Goal: Book appointment/travel/reservation

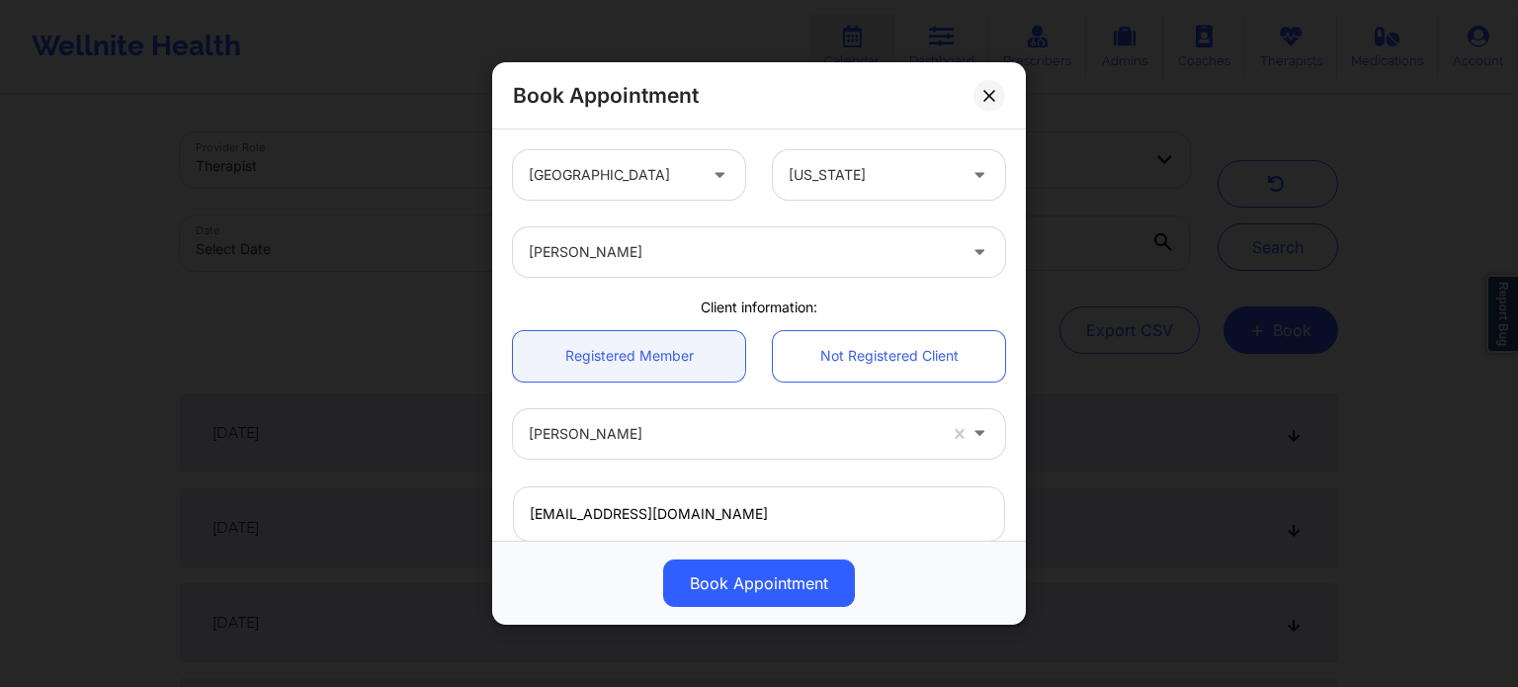
scroll to position [439, 0]
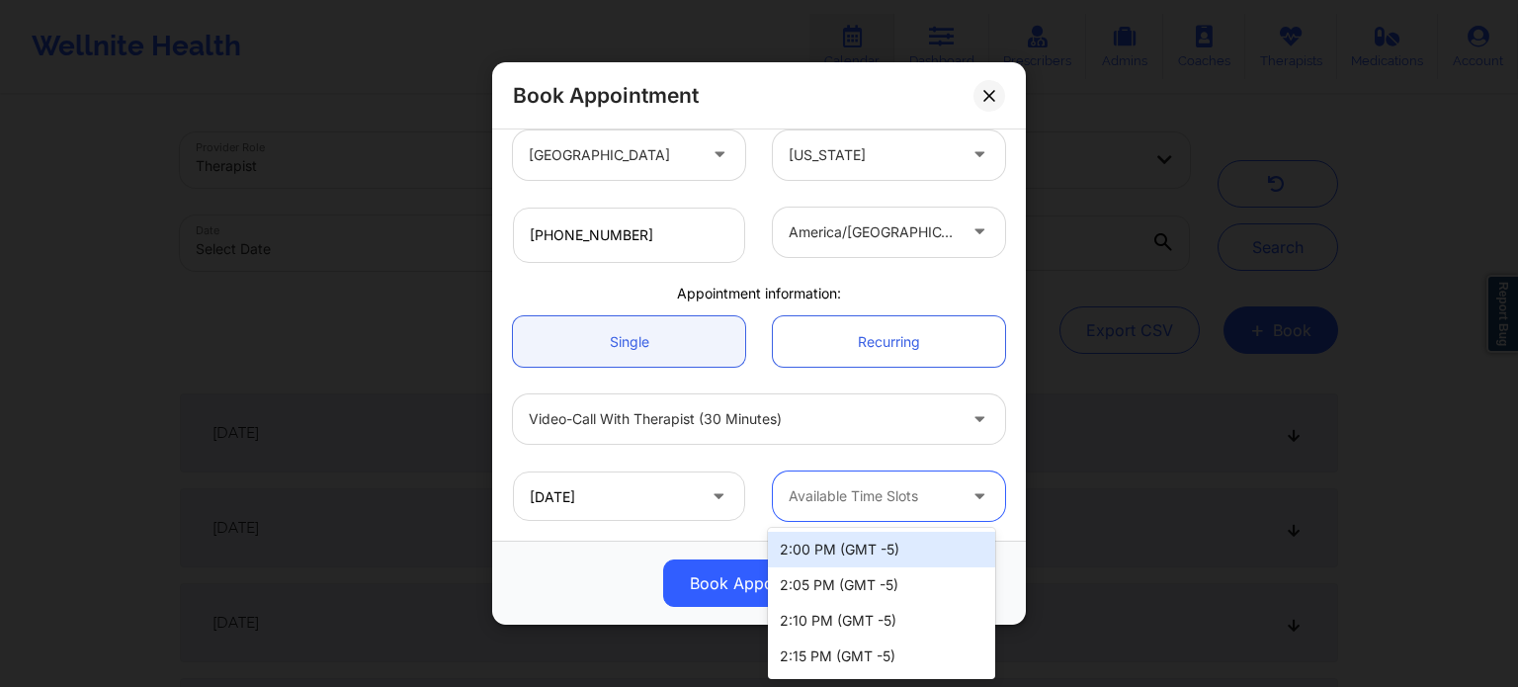
click at [869, 501] on div at bounding box center [871, 496] width 167 height 24
click at [816, 463] on div "[DATE] 67 results available. Use Up and Down to choose options, press Enter to …" at bounding box center [759, 495] width 520 height 77
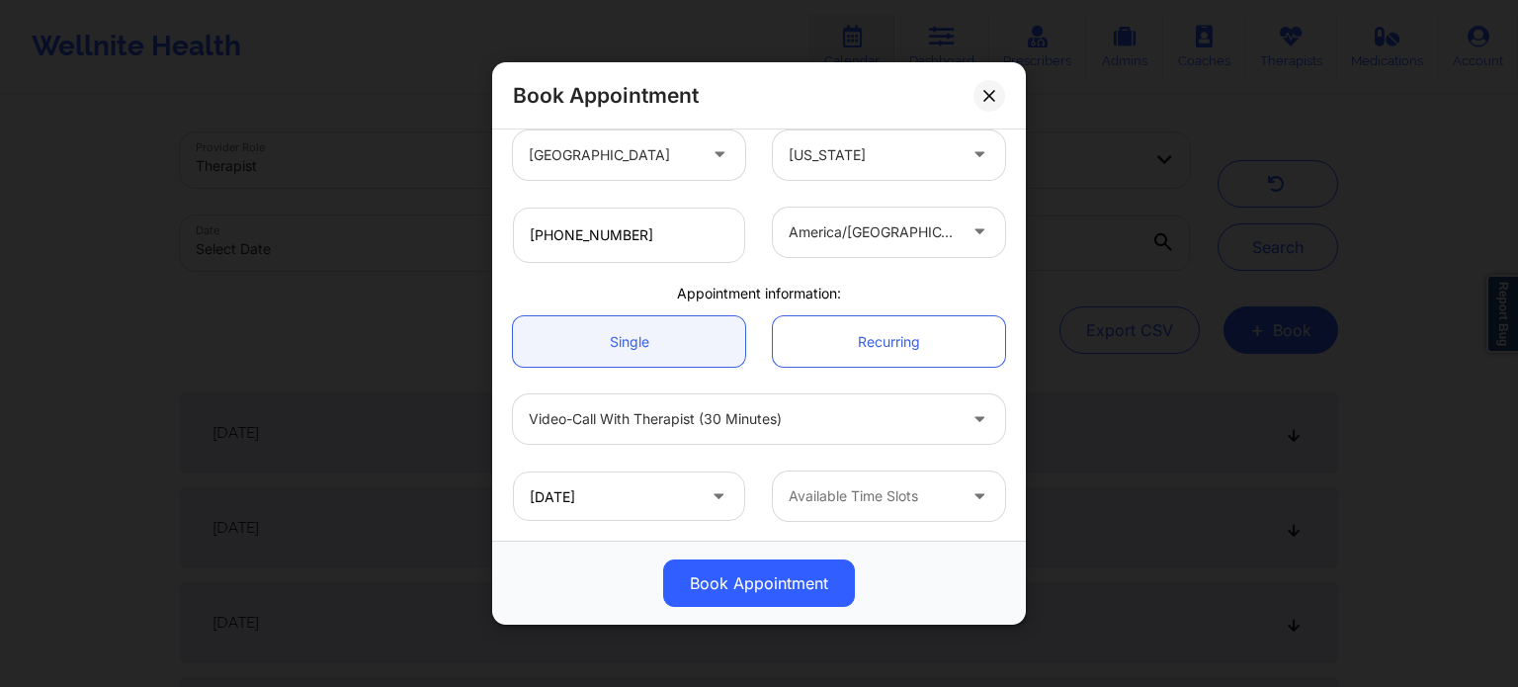
click at [821, 425] on div at bounding box center [742, 419] width 427 height 24
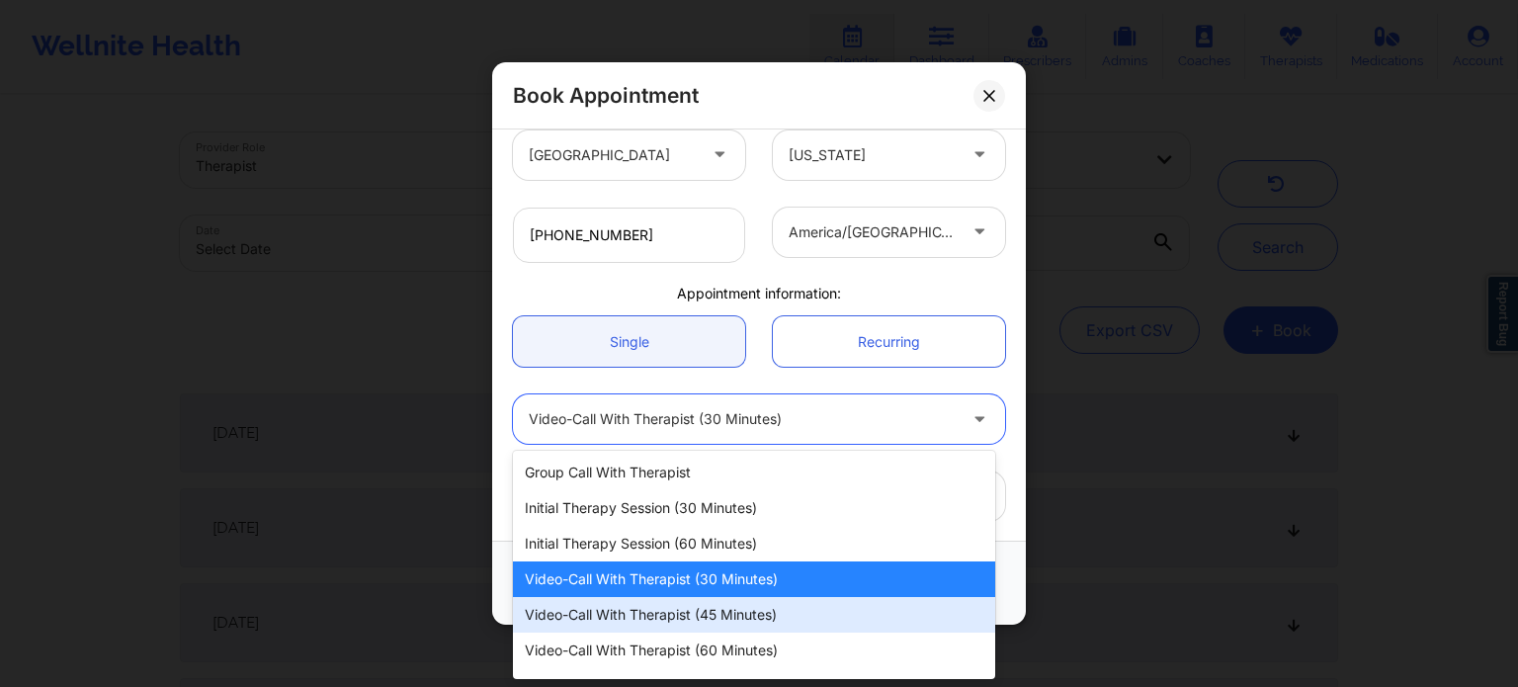
click at [750, 607] on div "Video-Call with Therapist (45 minutes)" at bounding box center [754, 615] width 482 height 36
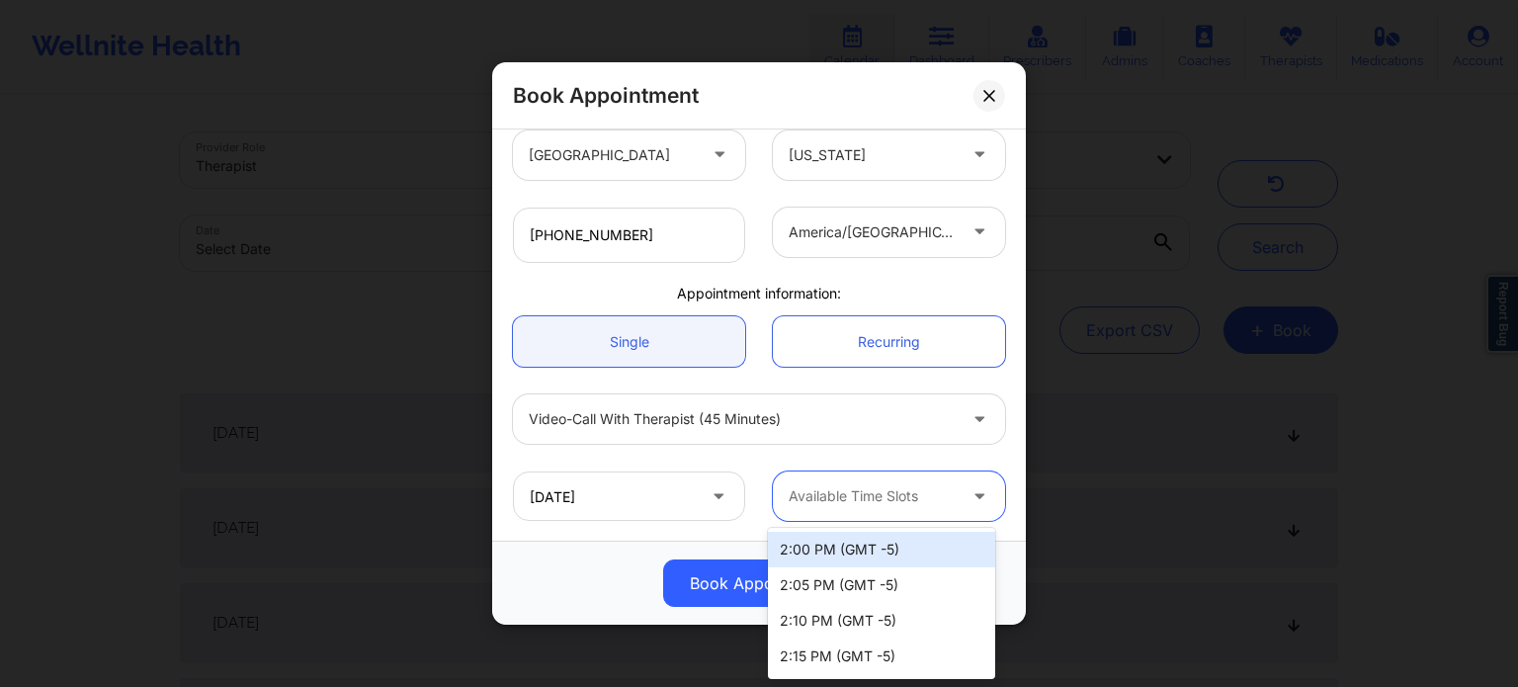
click at [858, 489] on div at bounding box center [871, 496] width 167 height 24
click at [841, 455] on div "Video-Call with Therapist (45 minutes)" at bounding box center [759, 418] width 520 height 77
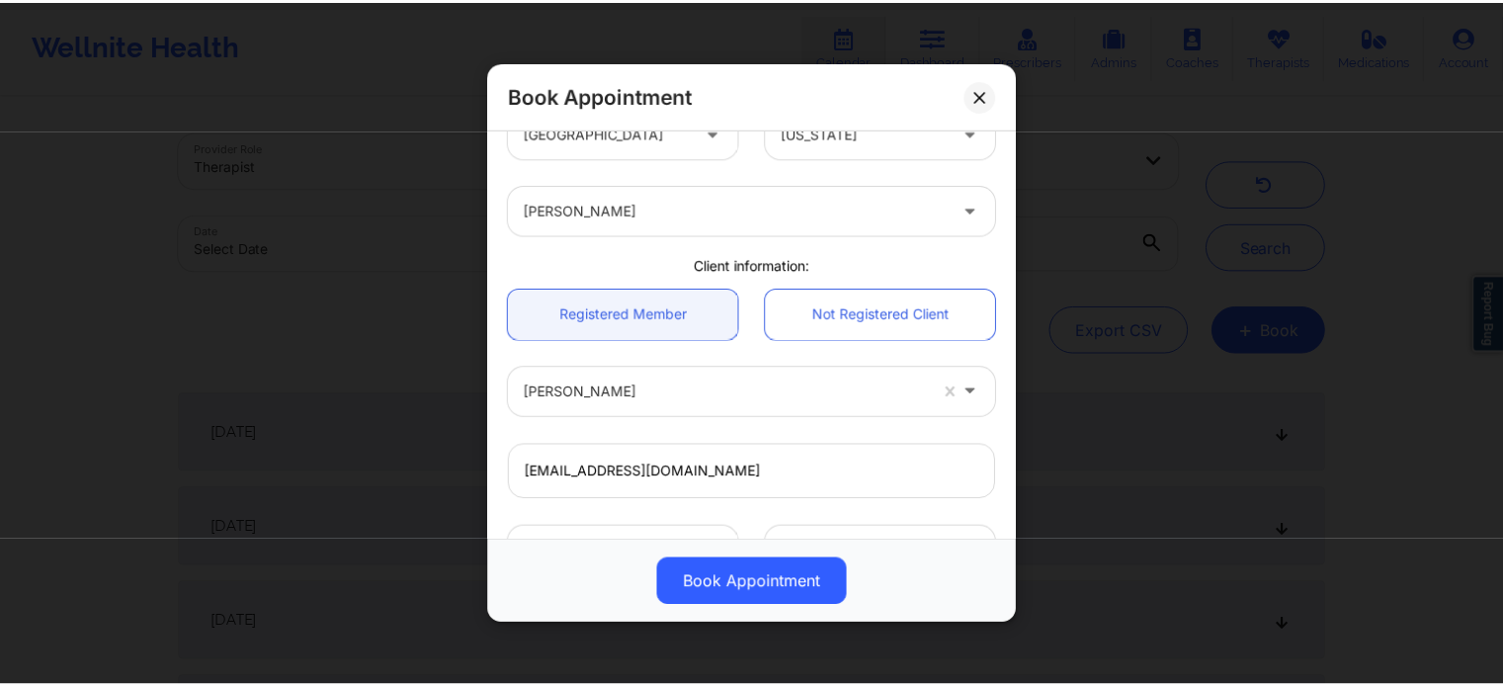
scroll to position [0, 0]
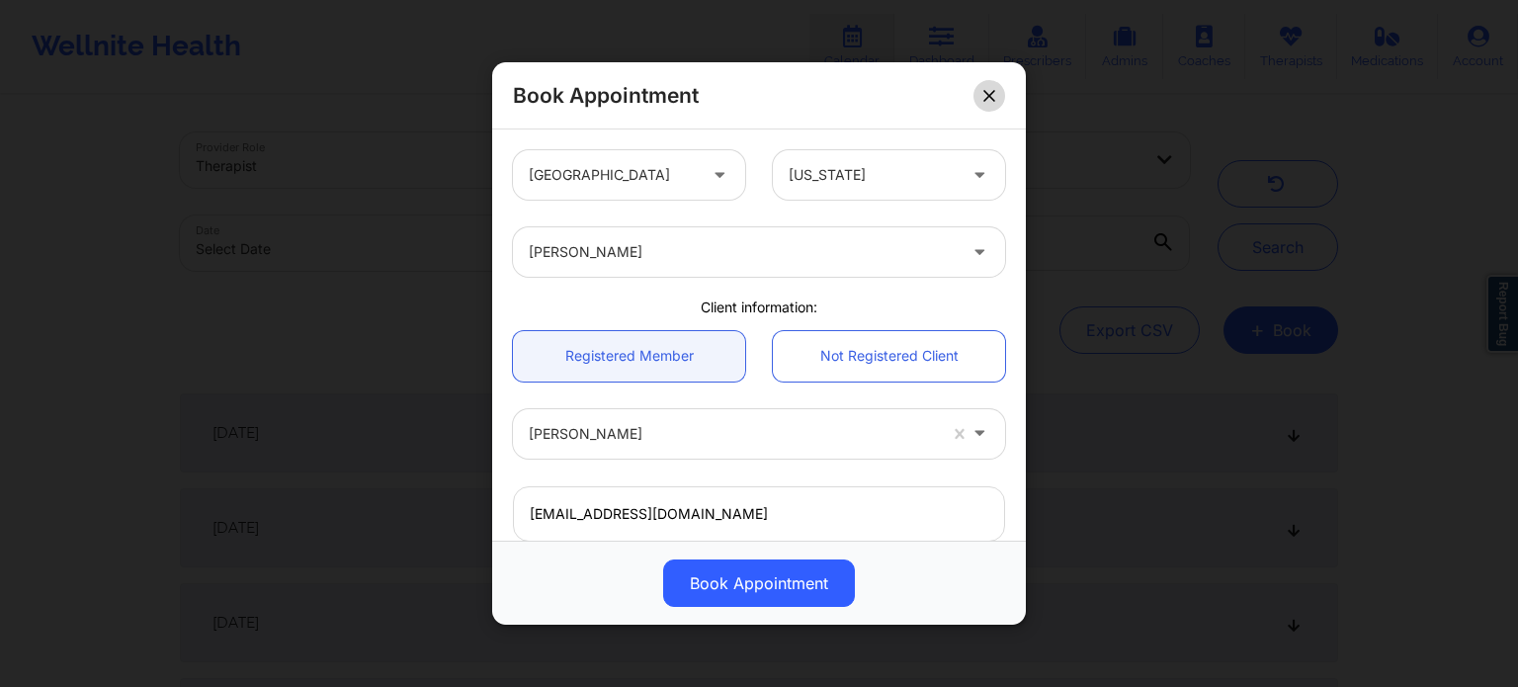
click at [996, 90] on button at bounding box center [989, 96] width 32 height 32
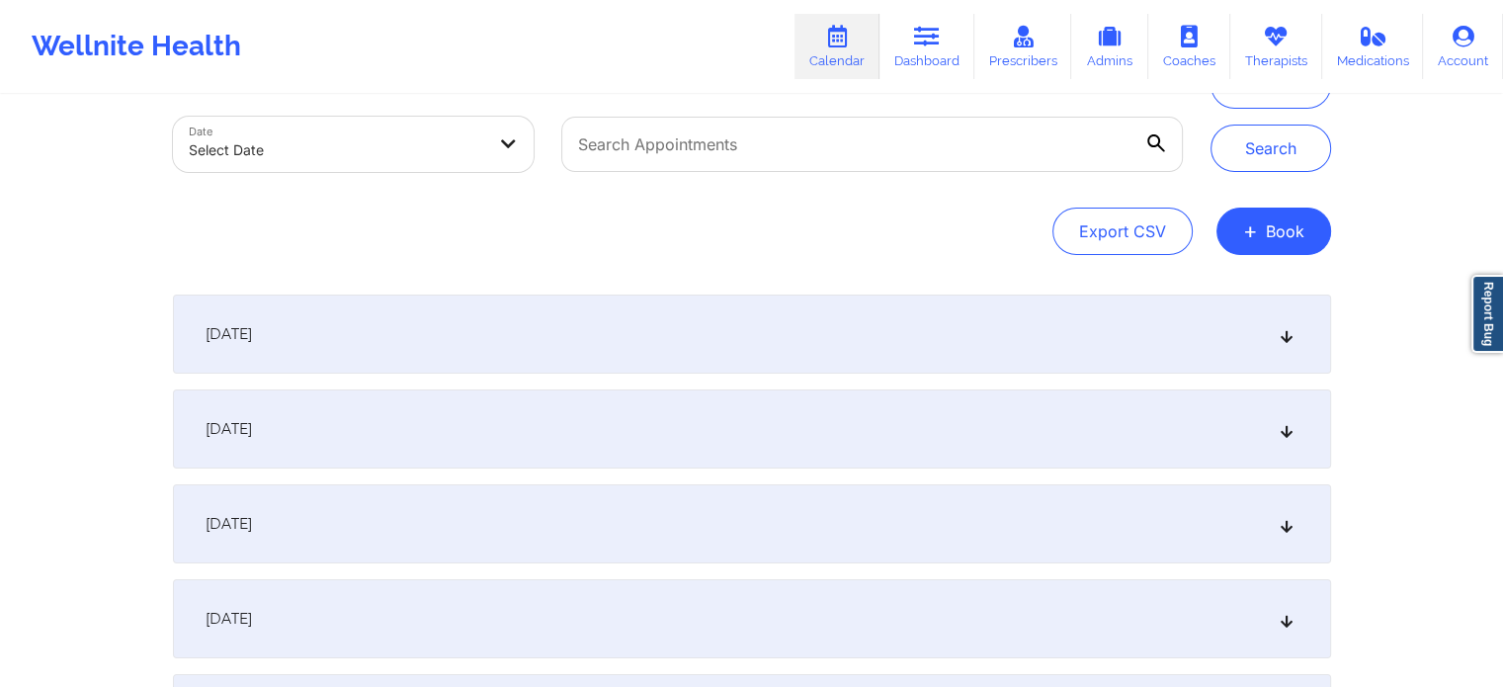
click at [752, 334] on div "[DATE]" at bounding box center [752, 333] width 1158 height 79
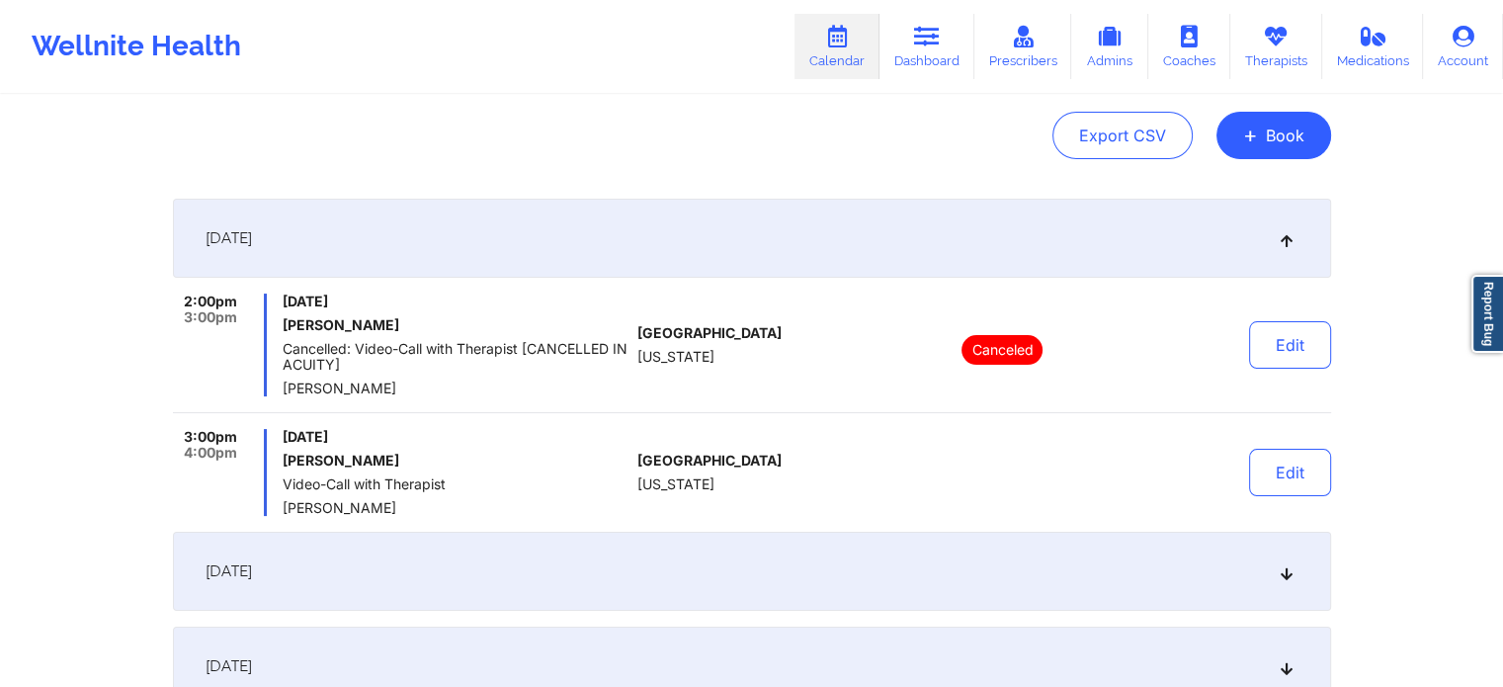
scroll to position [198, 0]
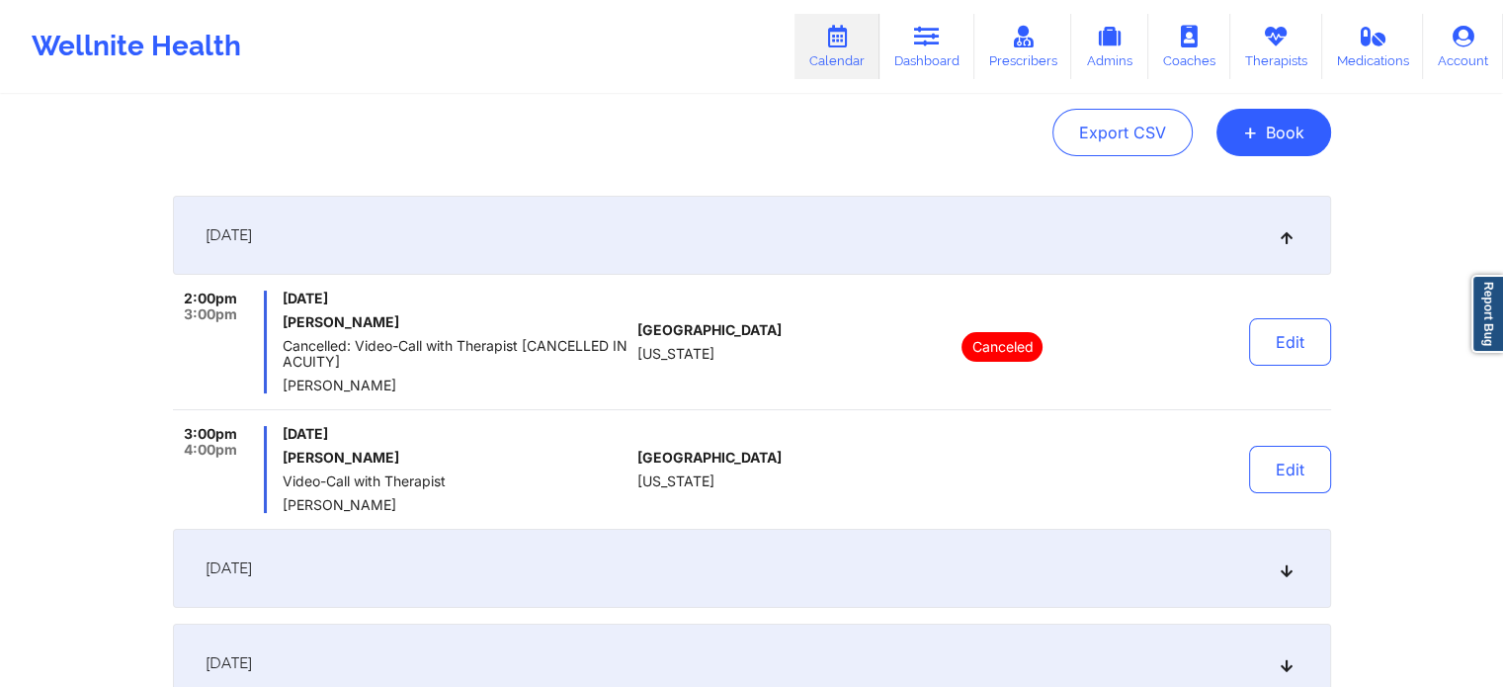
click at [500, 248] on div "[DATE]" at bounding box center [752, 235] width 1158 height 79
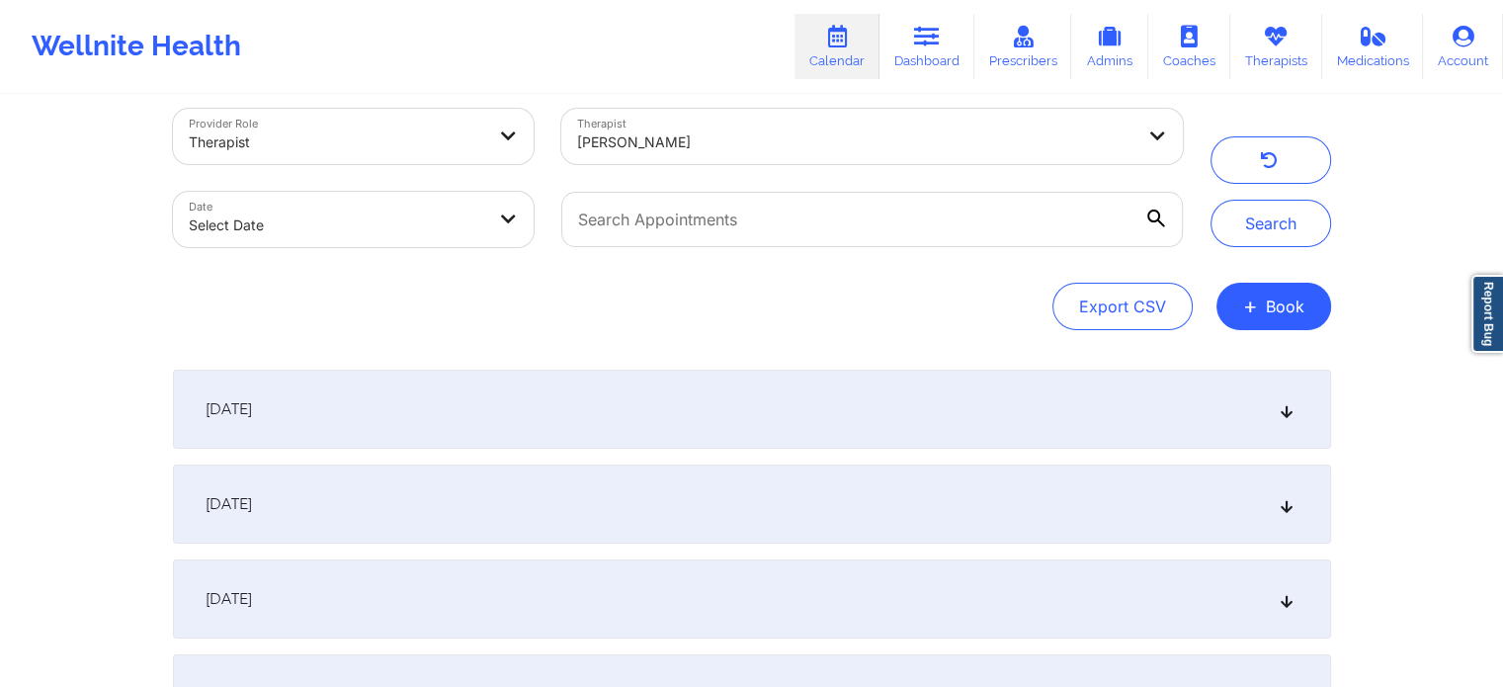
scroll to position [99, 0]
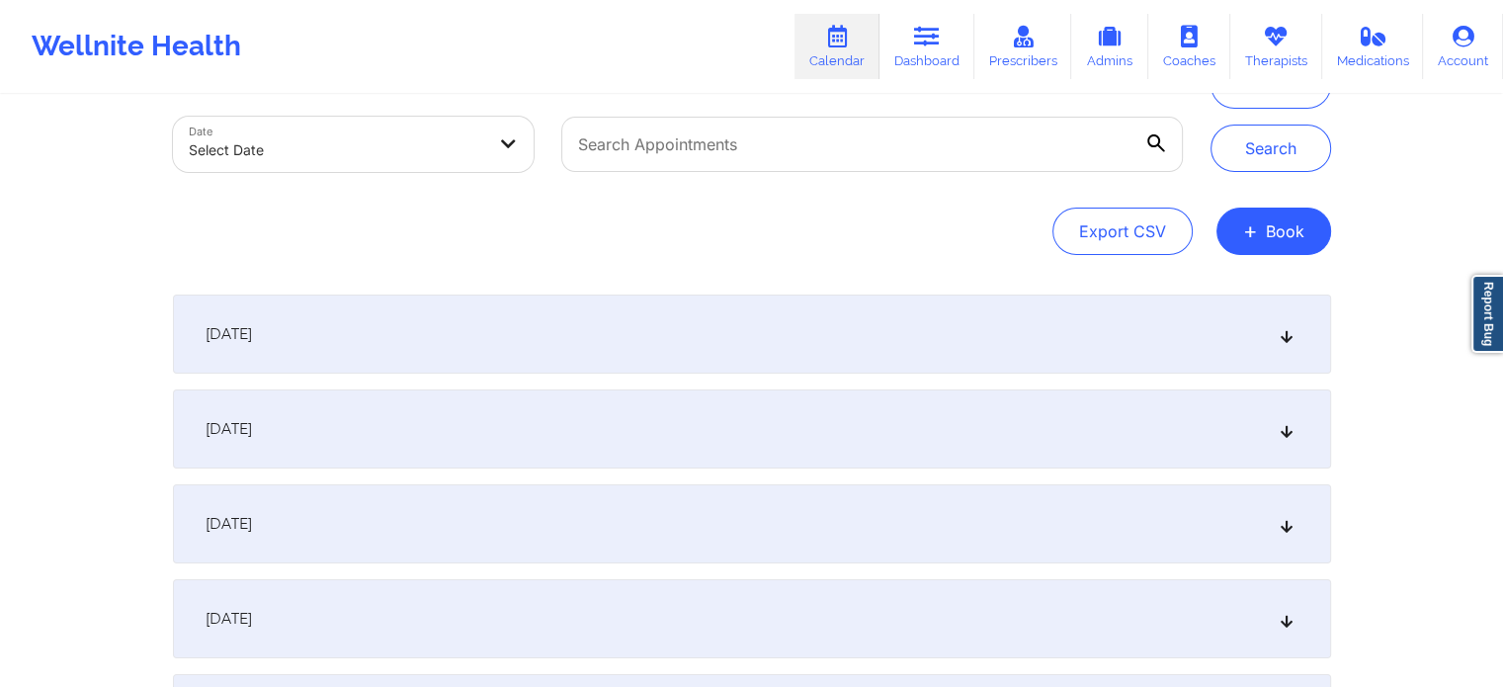
click at [532, 406] on div "[DATE]" at bounding box center [752, 428] width 1158 height 79
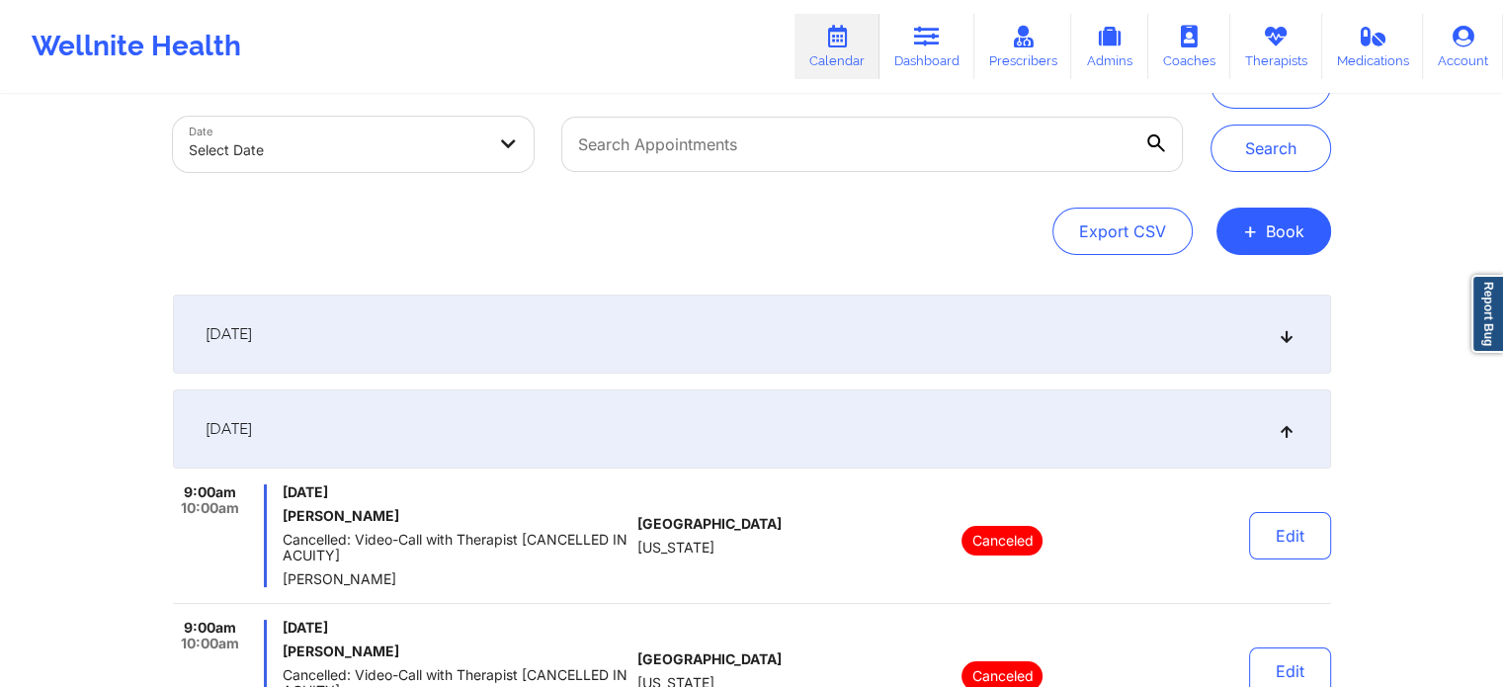
click at [472, 333] on div "[DATE]" at bounding box center [752, 333] width 1158 height 79
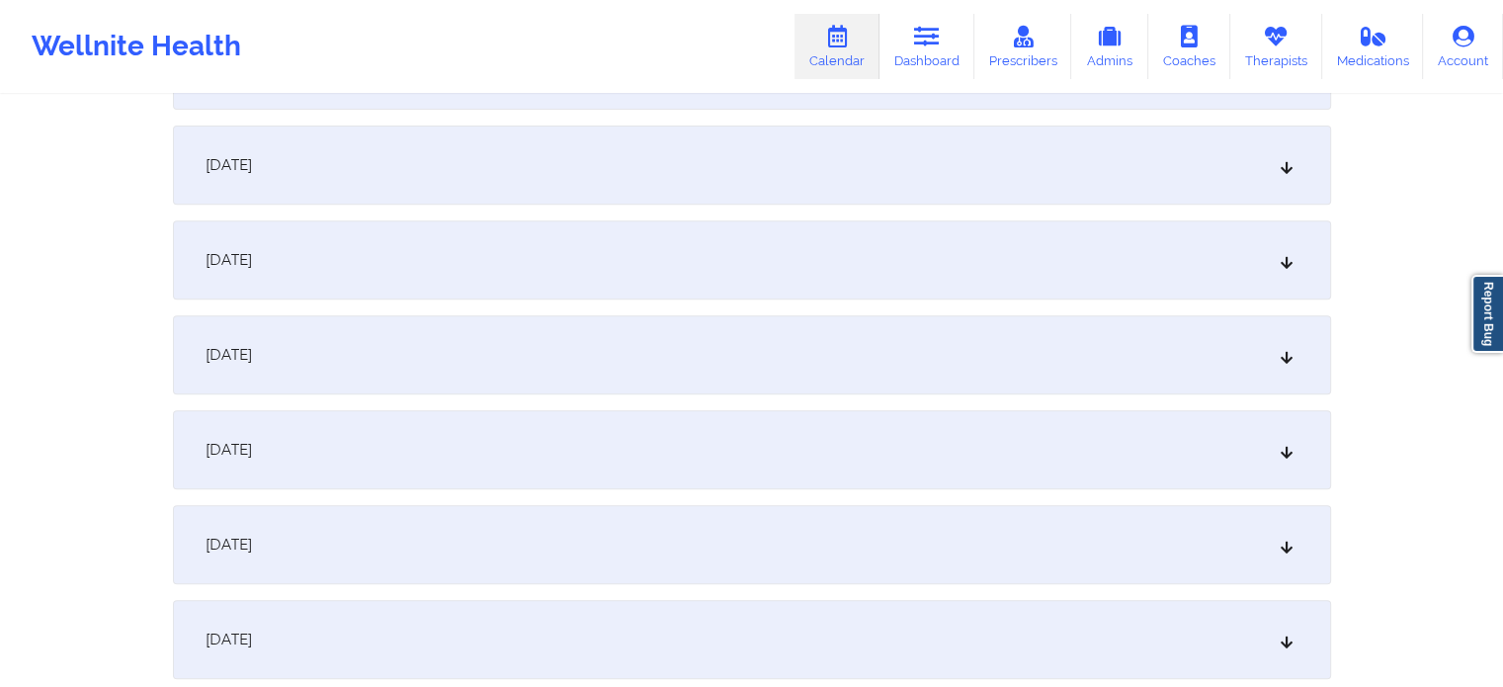
click at [497, 380] on div "[DATE]" at bounding box center [752, 354] width 1158 height 79
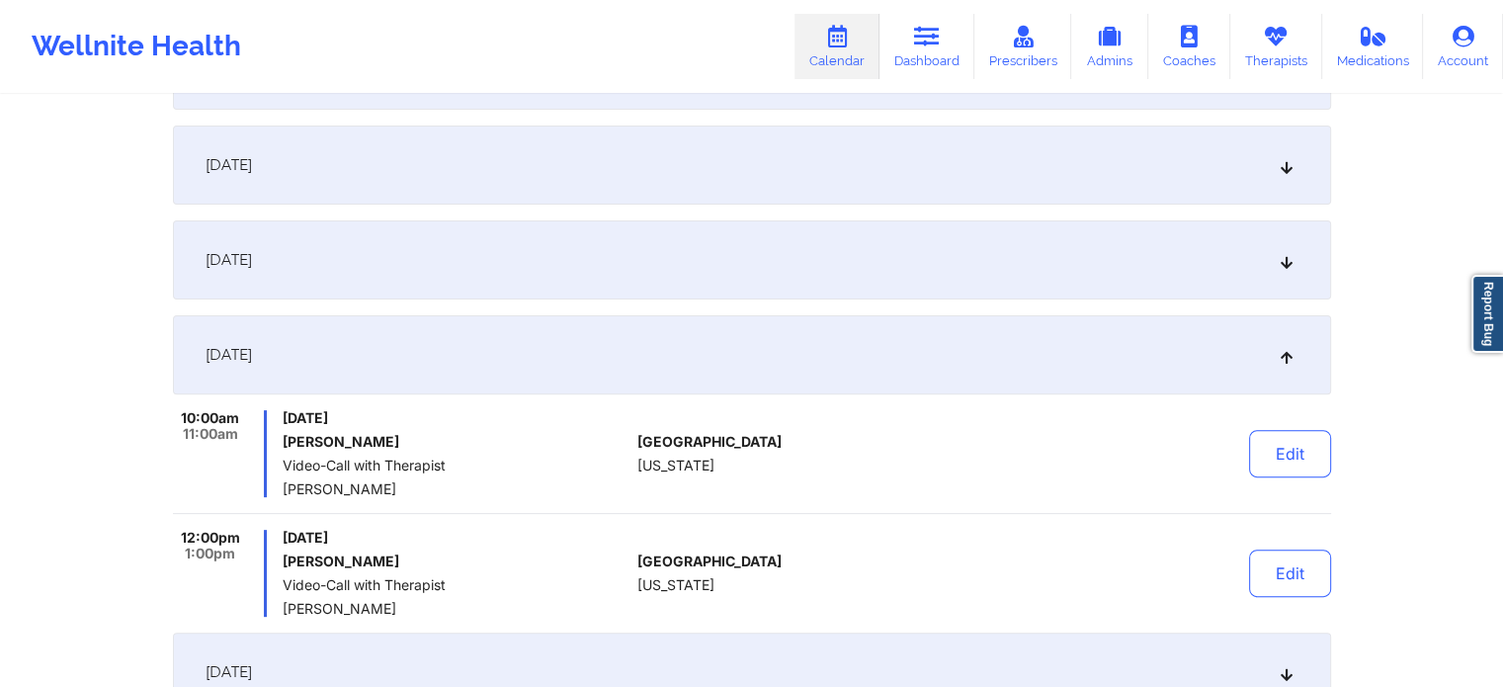
click at [468, 293] on div "[DATE]" at bounding box center [752, 259] width 1158 height 79
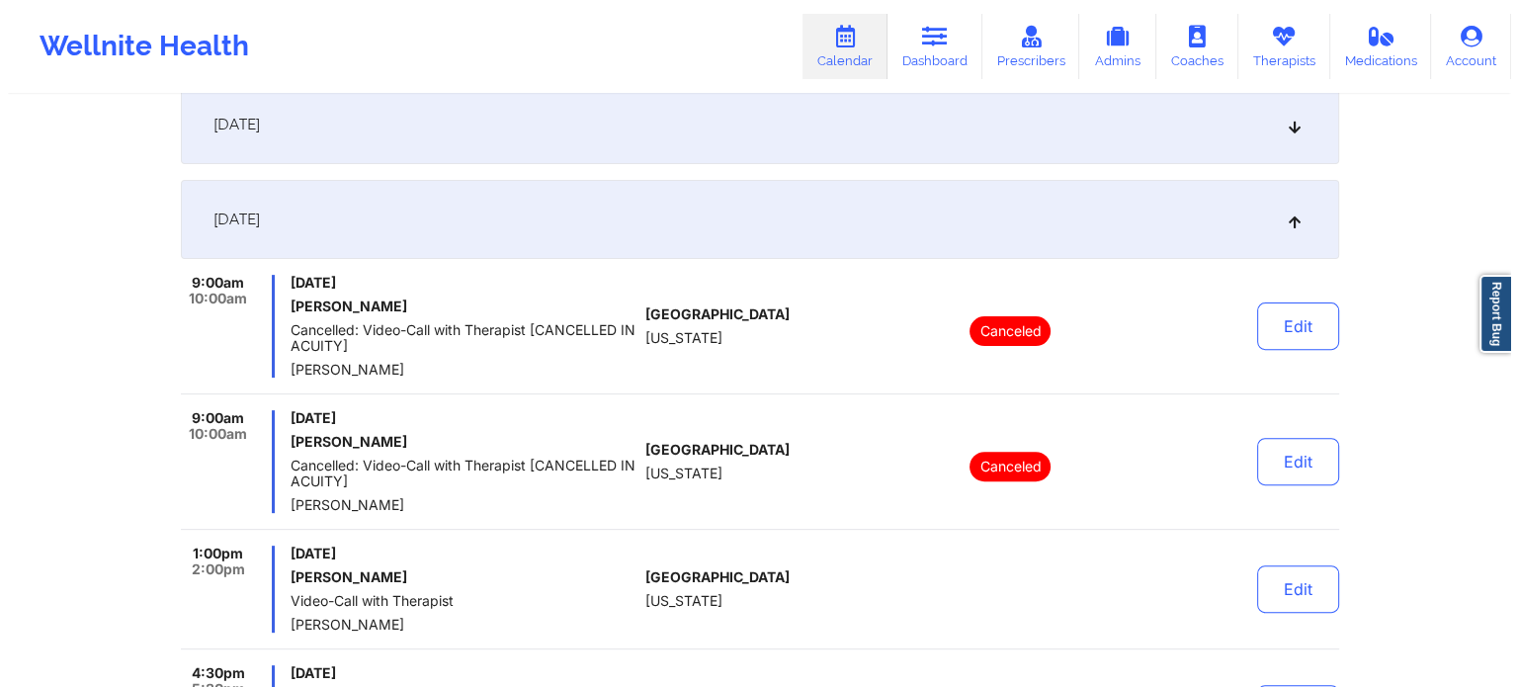
scroll to position [0, 0]
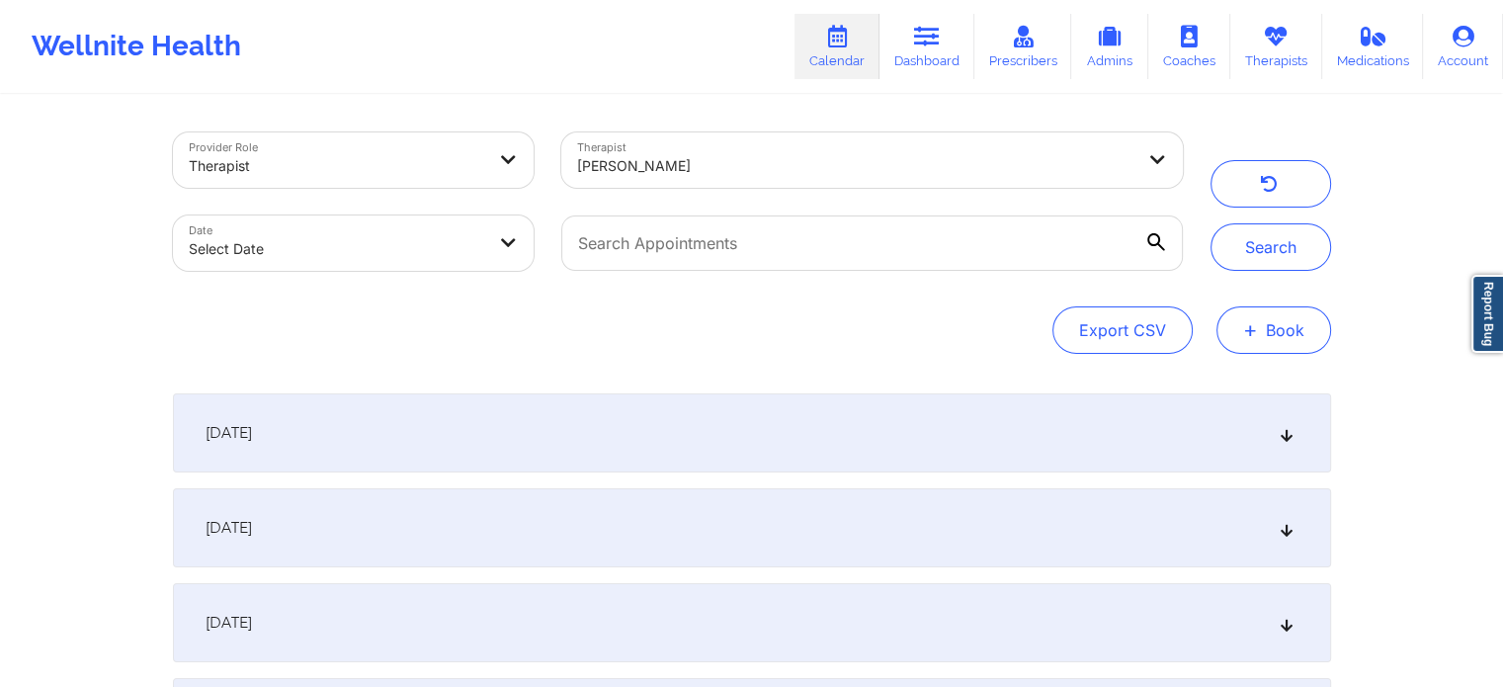
click at [1250, 324] on span "+" at bounding box center [1250, 329] width 15 height 11
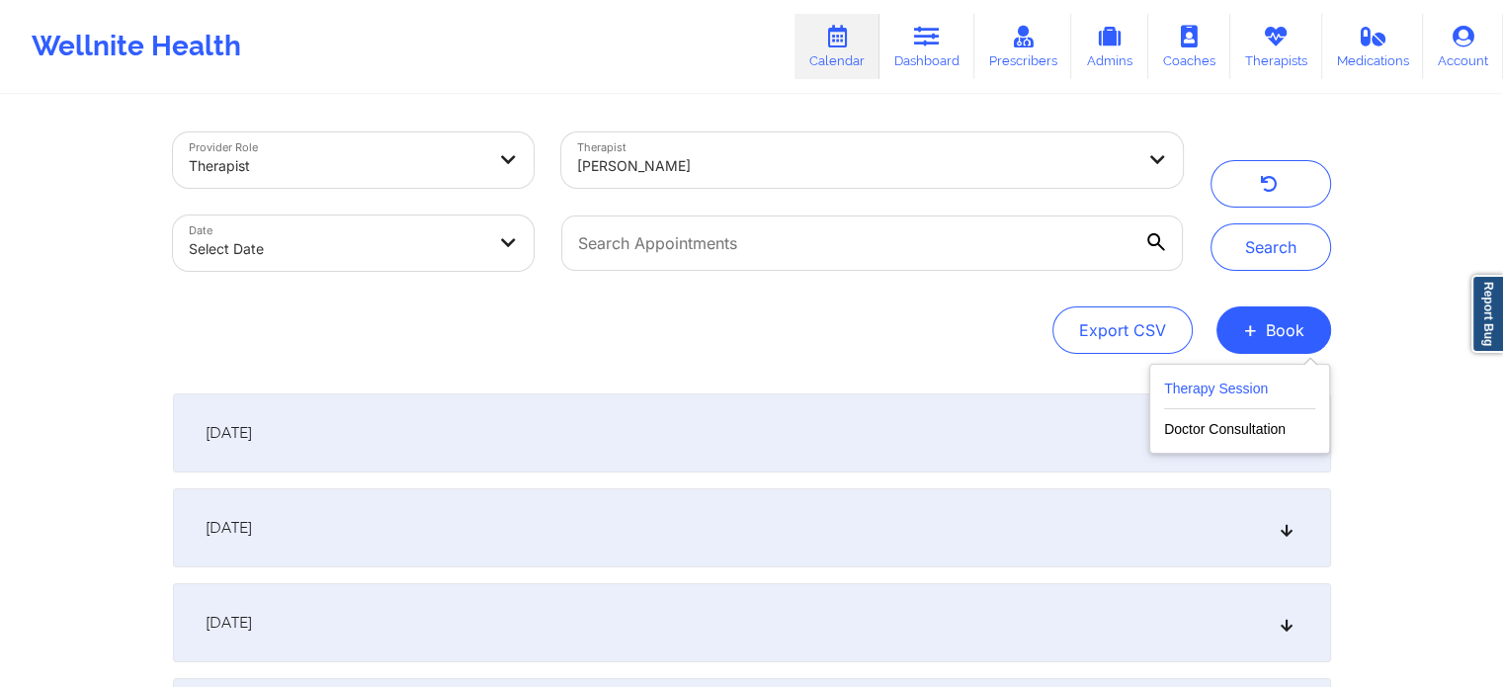
click at [1190, 381] on button "Therapy Session" at bounding box center [1239, 392] width 151 height 33
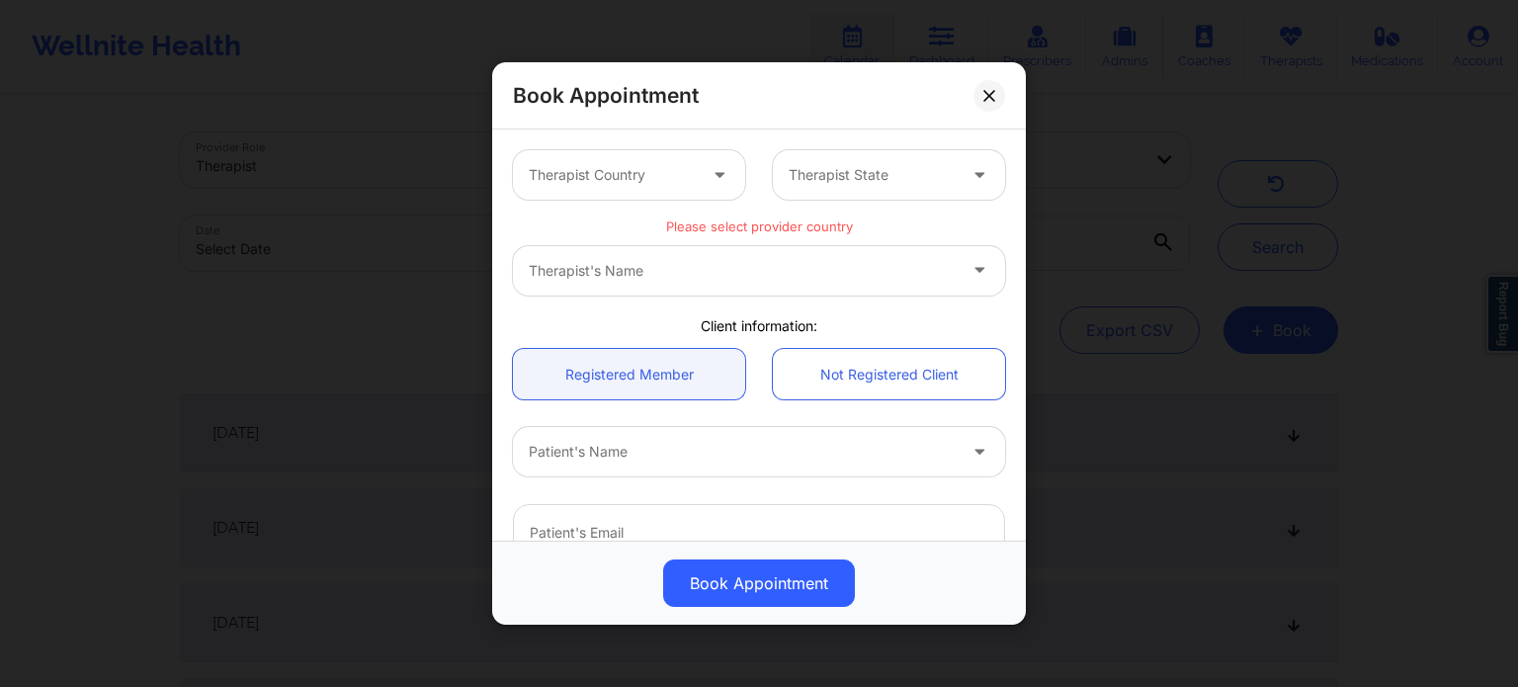
click at [719, 186] on div at bounding box center [721, 175] width 24 height 25
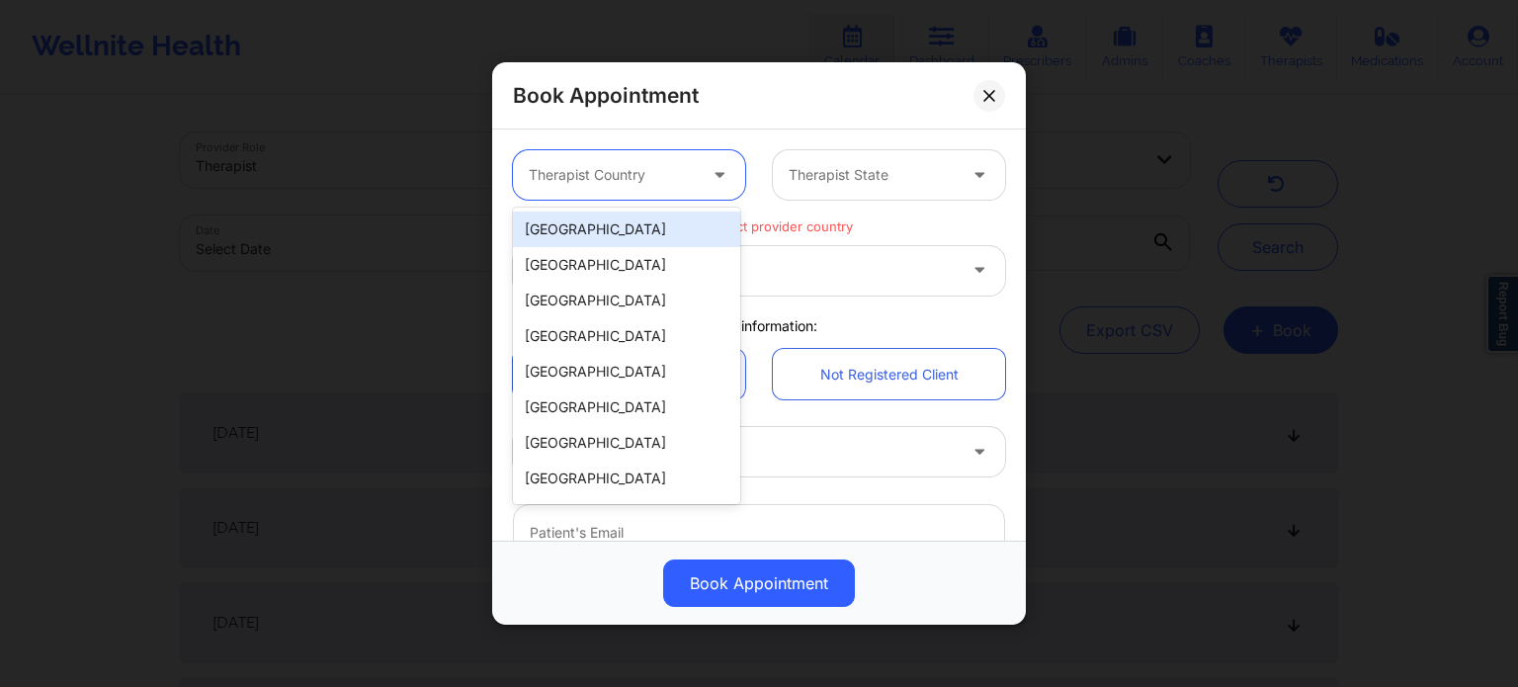
click at [630, 228] on div "[GEOGRAPHIC_DATA]" at bounding box center [626, 229] width 227 height 36
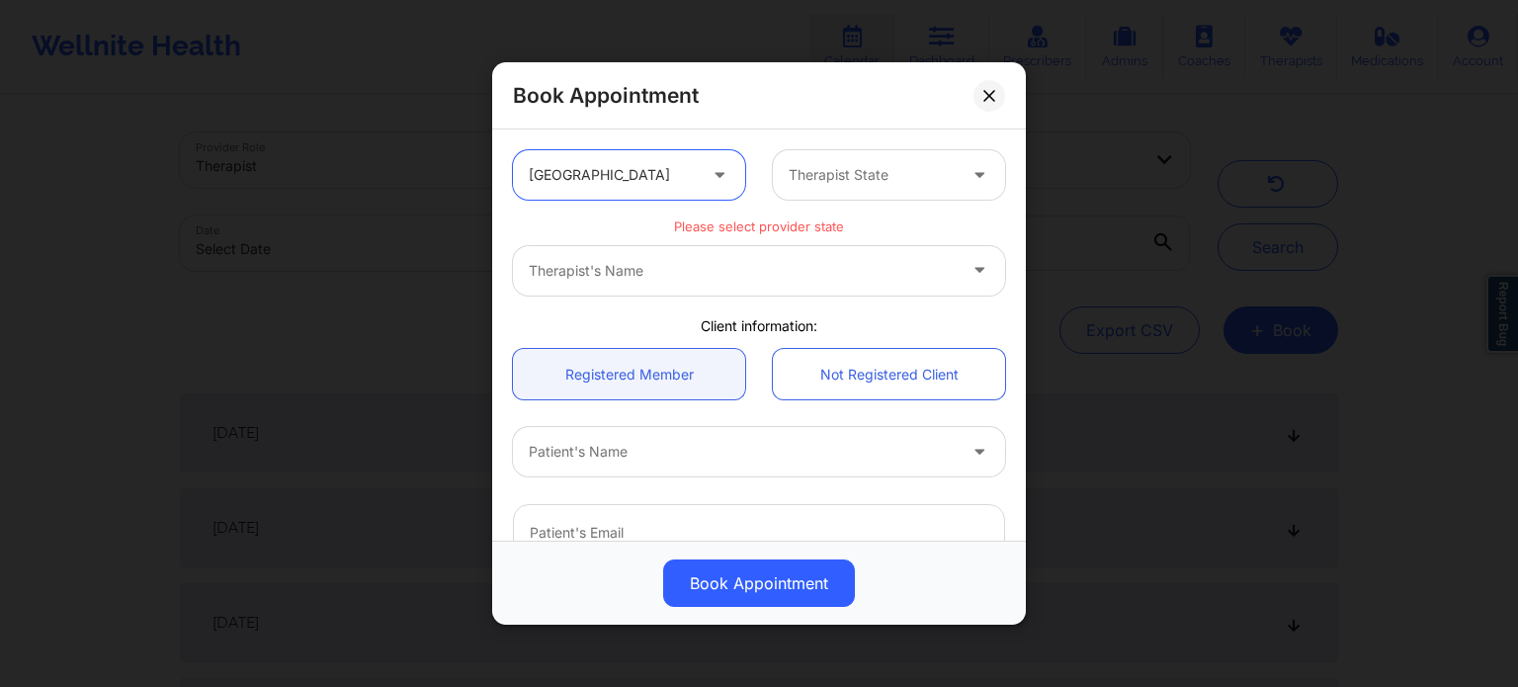
click at [891, 179] on div at bounding box center [871, 175] width 167 height 24
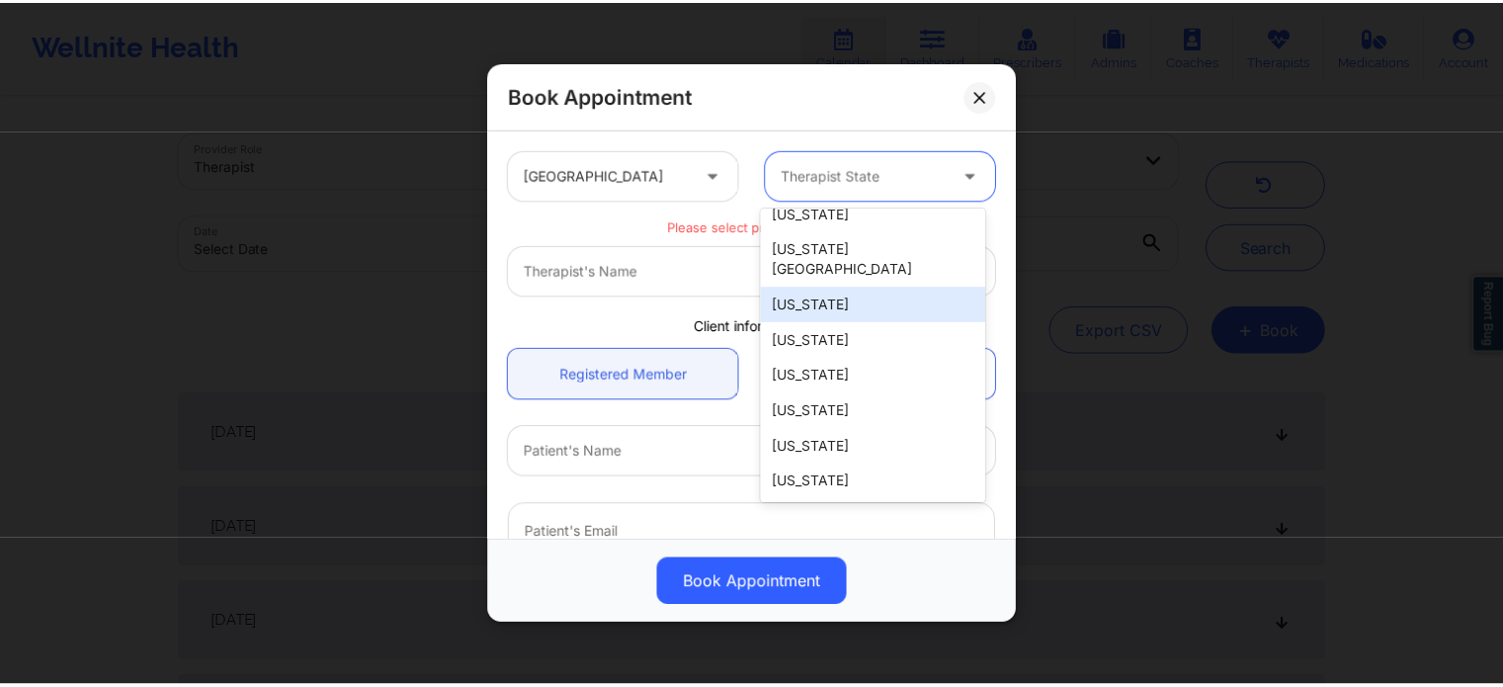
scroll to position [296, 0]
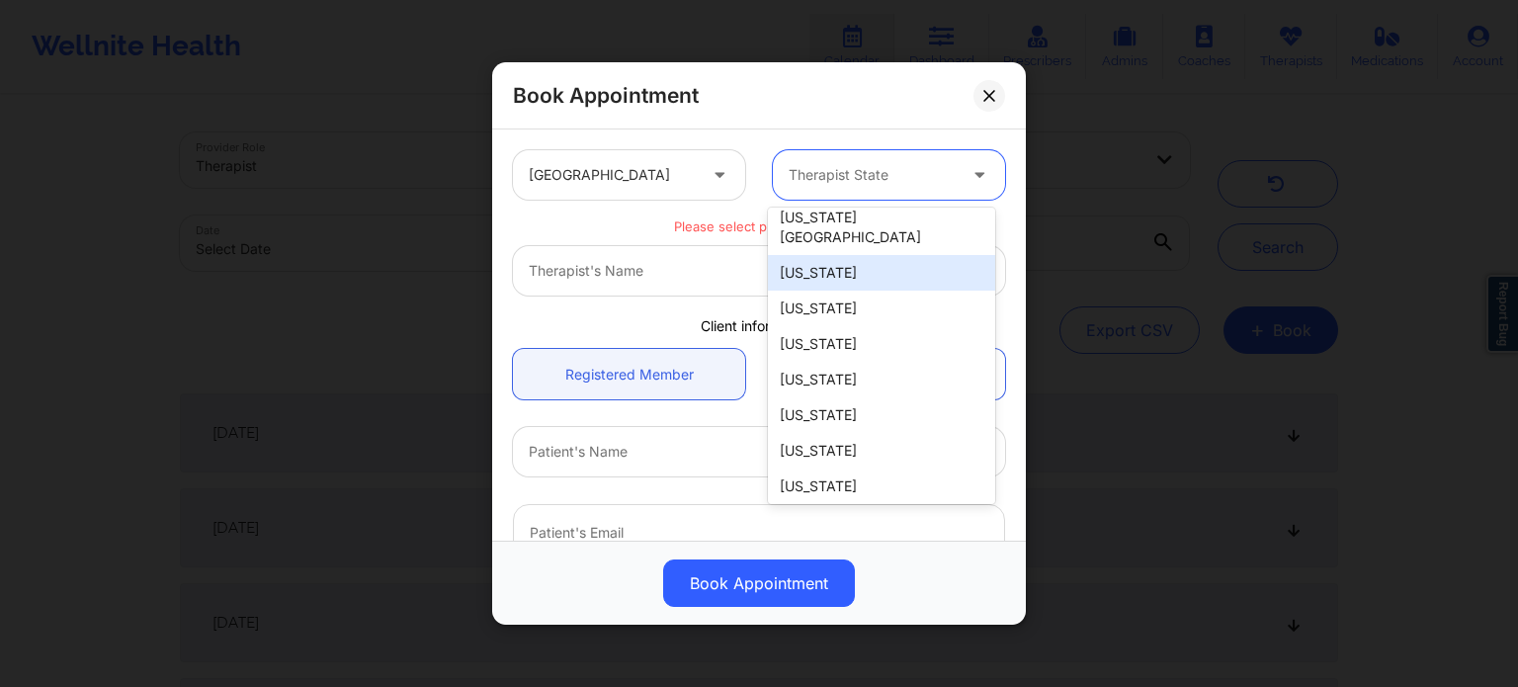
click at [810, 255] on div "[US_STATE]" at bounding box center [881, 273] width 227 height 36
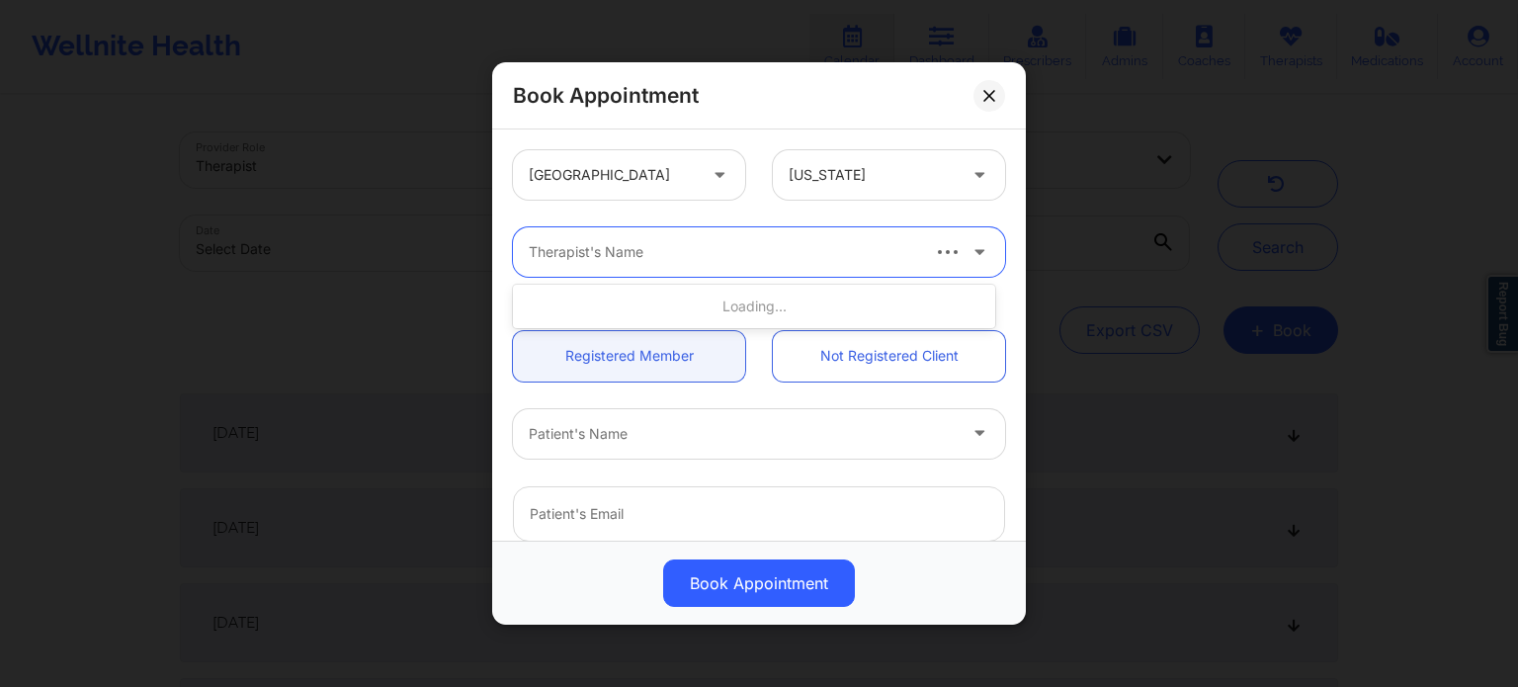
click at [883, 248] on div at bounding box center [722, 252] width 387 height 24
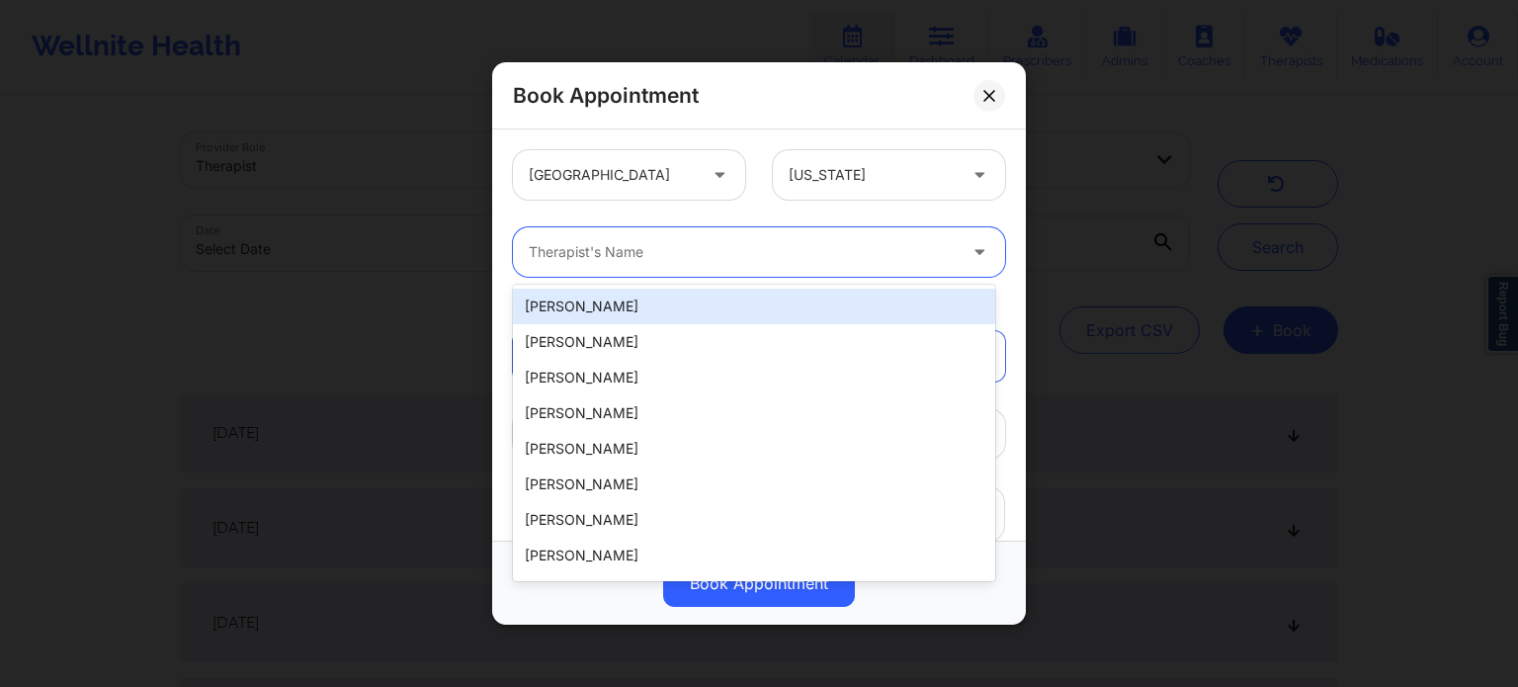
click at [745, 237] on div "Therapist's Name" at bounding box center [735, 251] width 445 height 49
click at [758, 207] on div "[GEOGRAPHIC_DATA] [US_STATE]" at bounding box center [759, 174] width 520 height 77
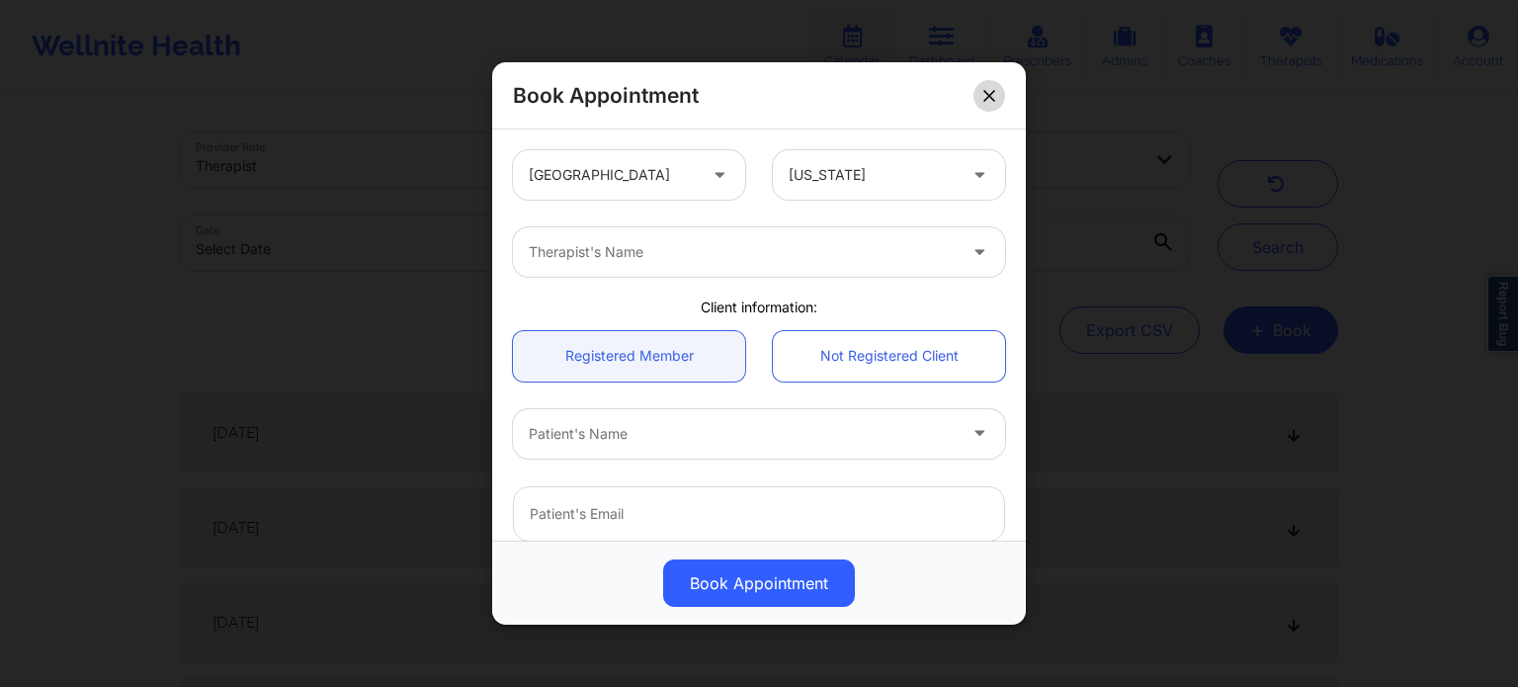
click at [980, 98] on button at bounding box center [989, 96] width 32 height 32
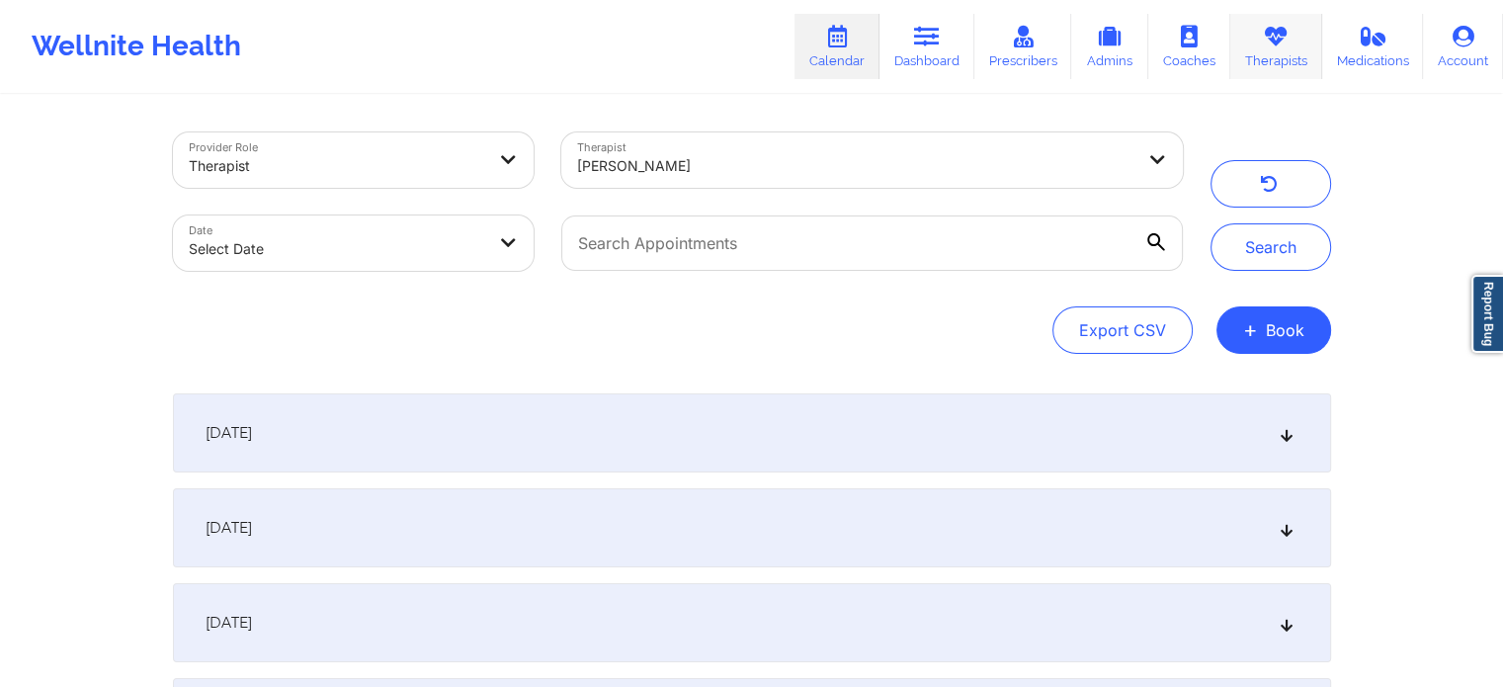
click at [1289, 38] on link "Therapists" at bounding box center [1276, 46] width 92 height 65
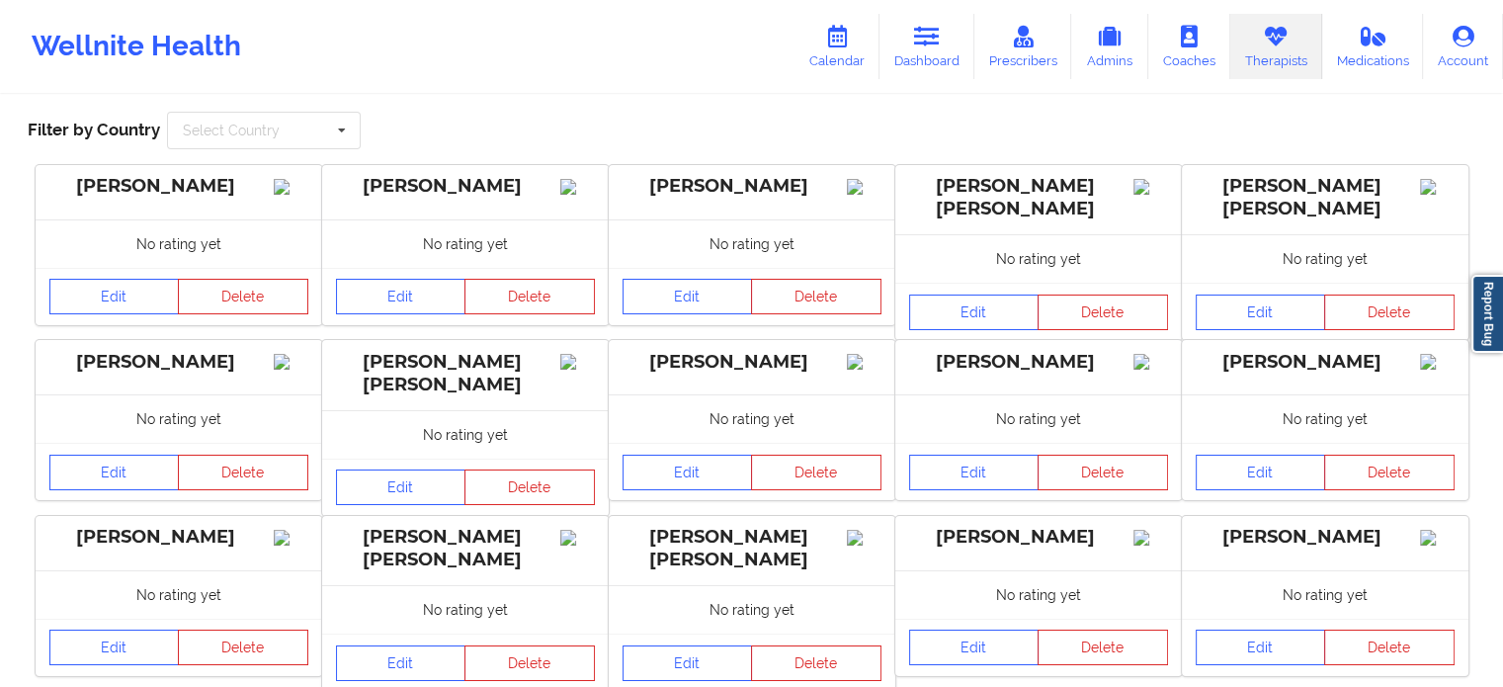
scroll to position [12, 0]
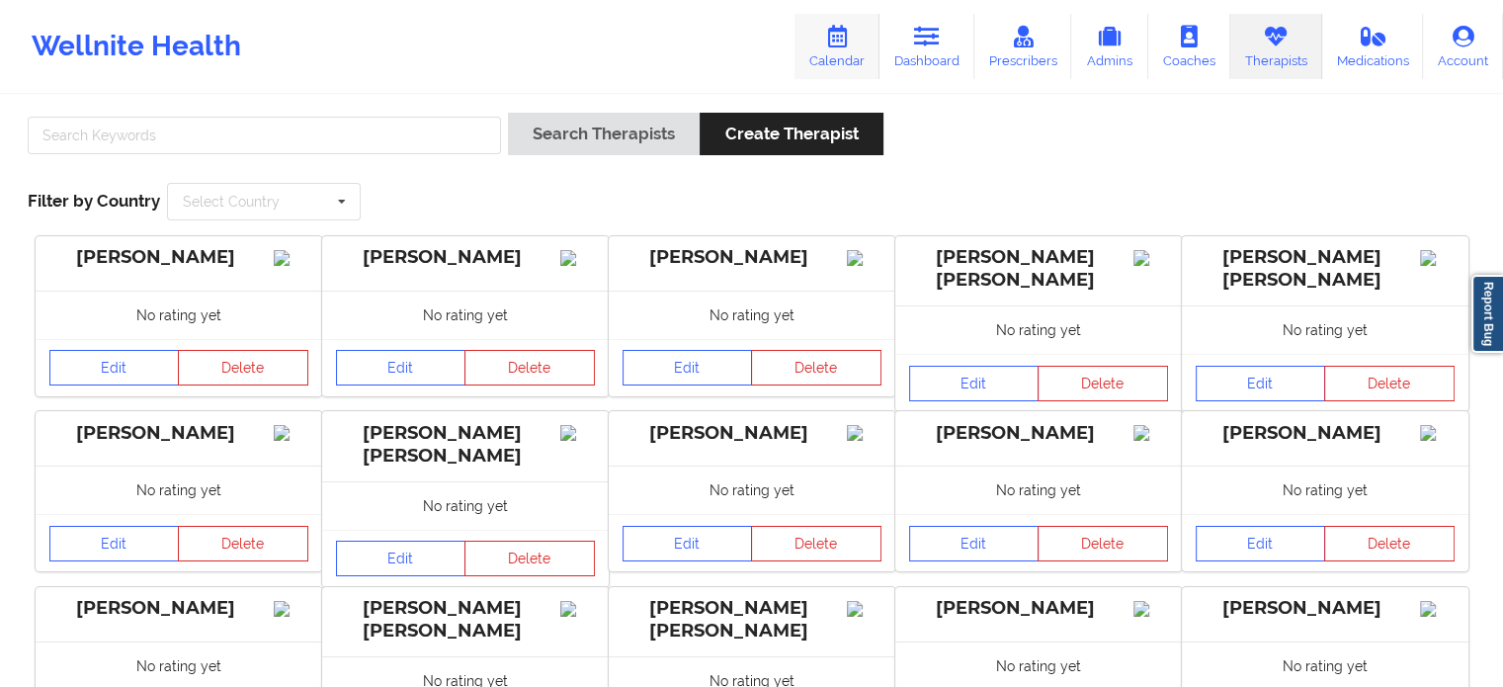
click at [833, 44] on icon at bounding box center [837, 37] width 26 height 22
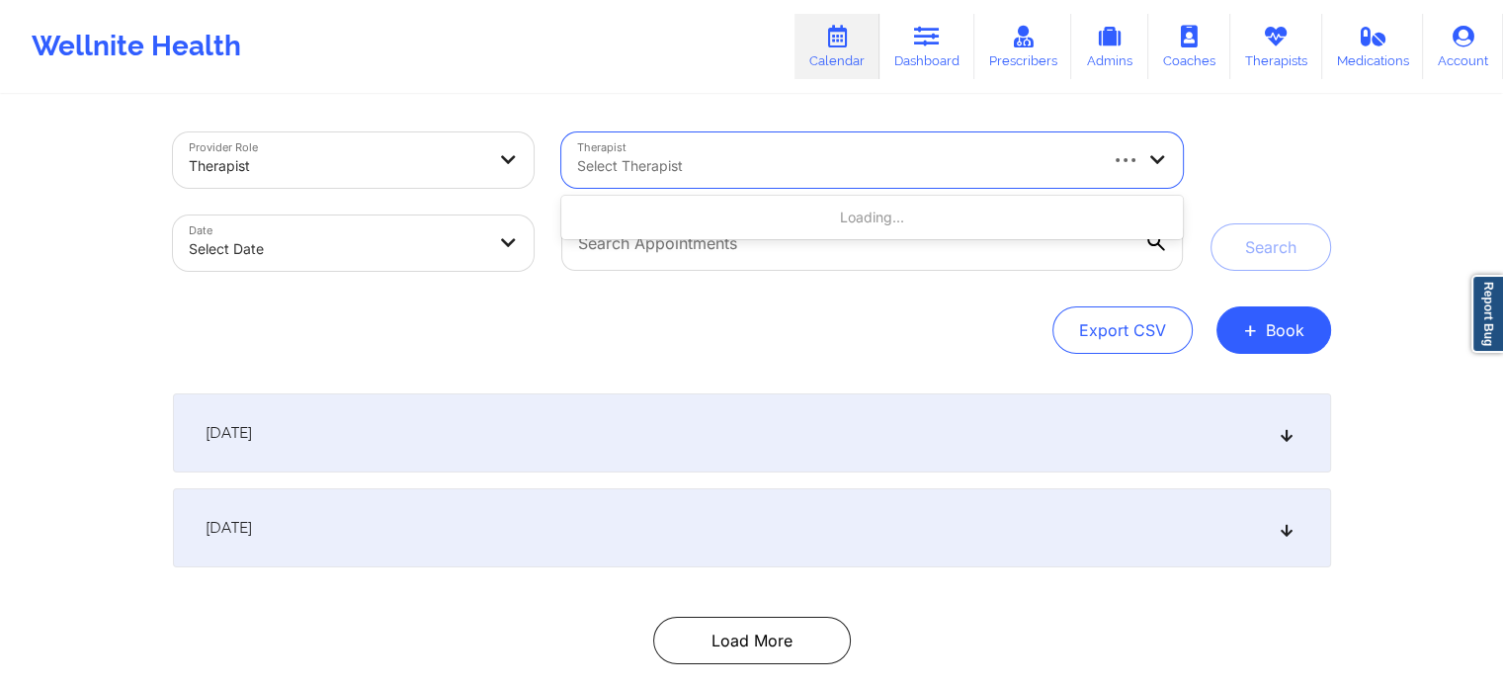
click at [868, 169] on div at bounding box center [835, 166] width 517 height 24
